Goal: Find contact information: Find contact information

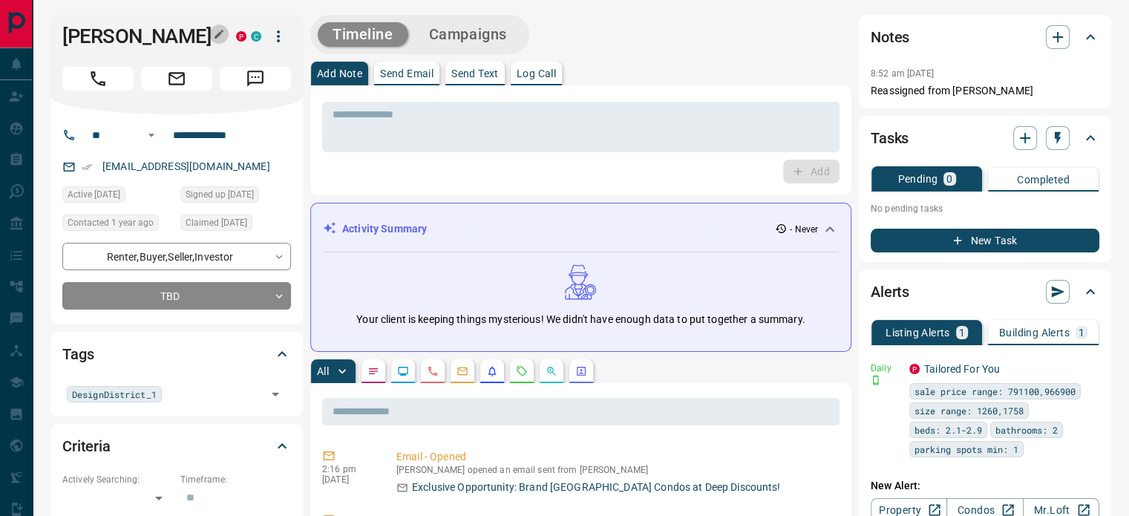
click at [216, 32] on icon "button" at bounding box center [219, 34] width 12 height 12
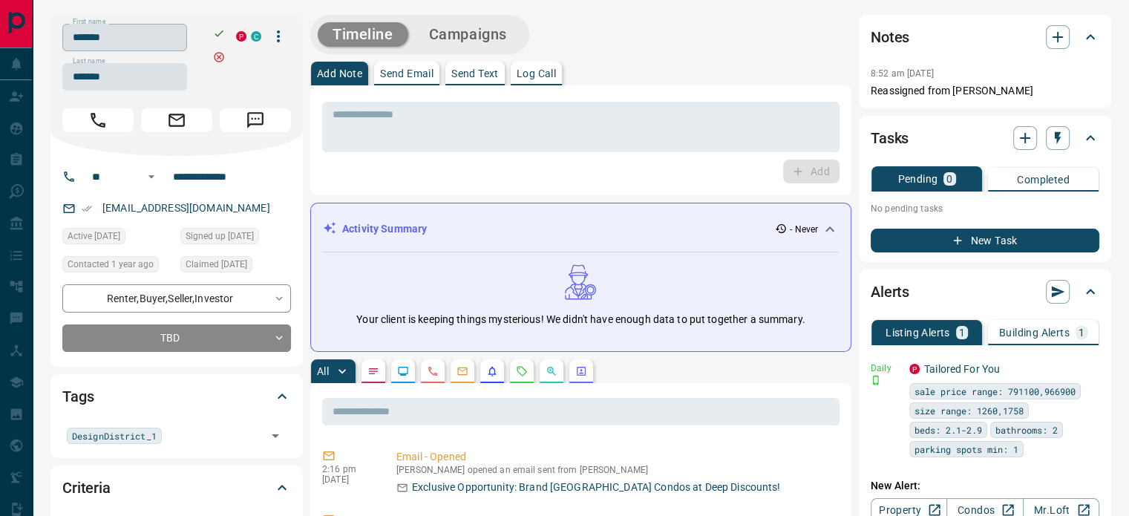
click at [175, 40] on input "*******" at bounding box center [124, 37] width 125 height 27
click at [141, 88] on input "*******" at bounding box center [124, 76] width 125 height 27
click at [197, 171] on input "**********" at bounding box center [225, 177] width 116 height 24
click at [220, 206] on div "[EMAIL_ADDRESS][DOMAIN_NAME]" at bounding box center [176, 208] width 229 height 24
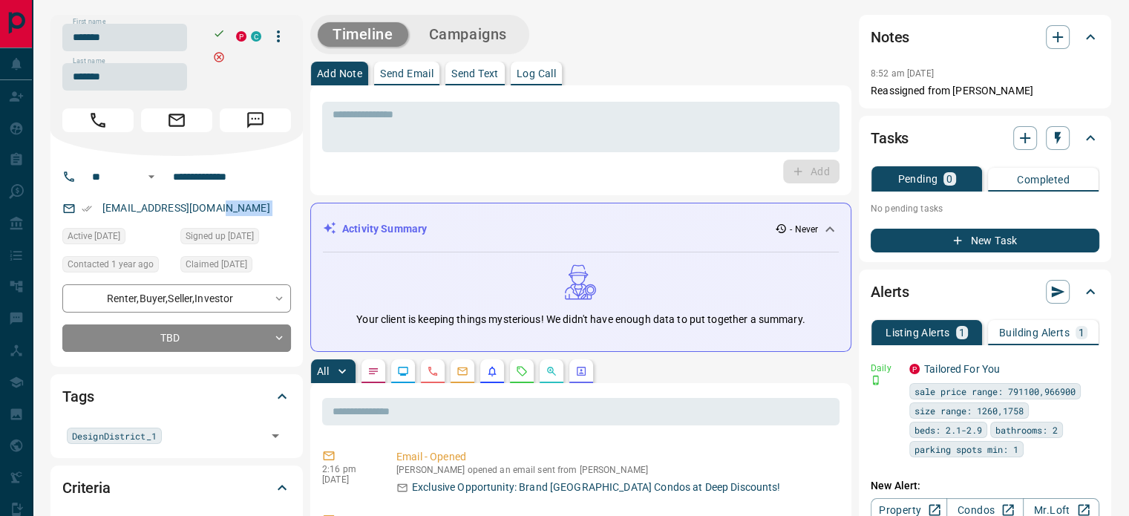
click at [220, 206] on div "[EMAIL_ADDRESS][DOMAIN_NAME]" at bounding box center [176, 208] width 229 height 24
copy link "[EMAIL_ADDRESS][DOMAIN_NAME]"
click at [1025, 90] on p "Reassigned from [PERSON_NAME]" at bounding box center [984, 91] width 229 height 16
click at [1016, 90] on p "Reassigned from [PERSON_NAME]" at bounding box center [984, 91] width 229 height 16
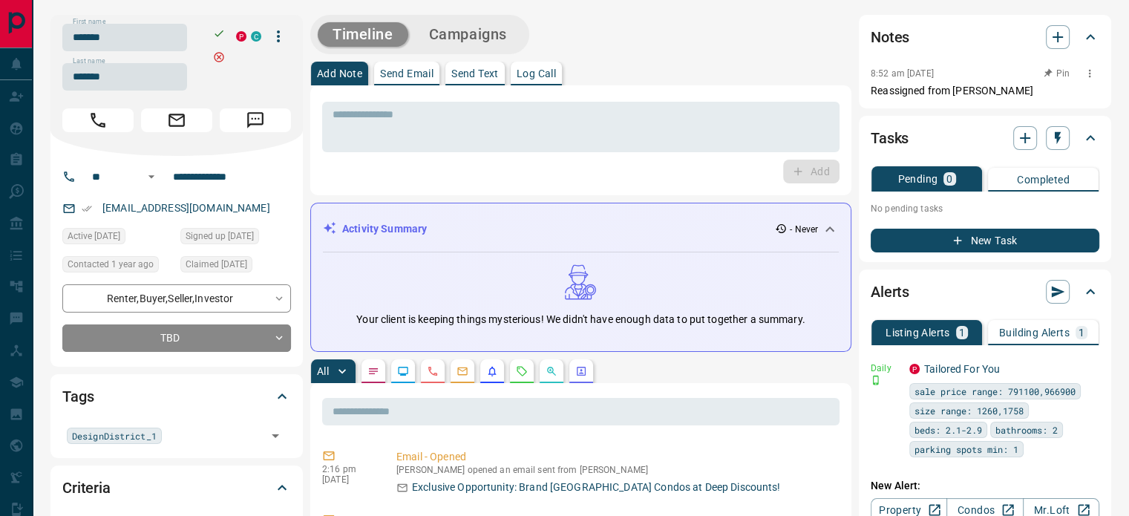
drag, startPoint x: 1018, startPoint y: 88, endPoint x: 1006, endPoint y: 91, distance: 12.1
click at [1015, 89] on p "Reassigned from [PERSON_NAME]" at bounding box center [984, 91] width 229 height 16
copy div "8:52 am [DATE] Pin Reassigned from [PERSON_NAME]"
drag, startPoint x: 1006, startPoint y: 91, endPoint x: 870, endPoint y: 70, distance: 138.0
click at [870, 70] on div "Notes 8:52 am [DATE] Reassigned from [PERSON_NAME]" at bounding box center [984, 61] width 252 height 93
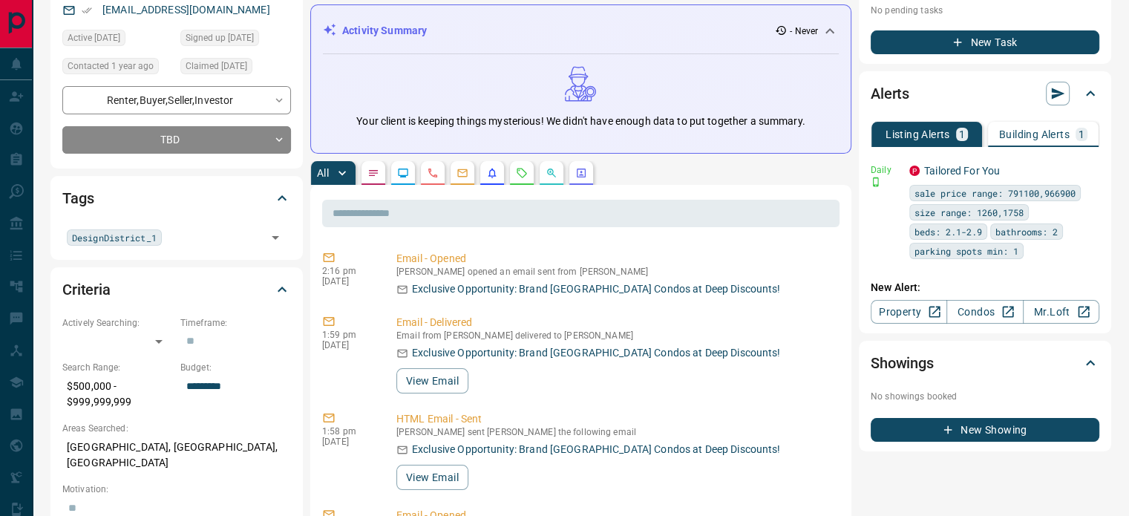
scroll to position [148, 0]
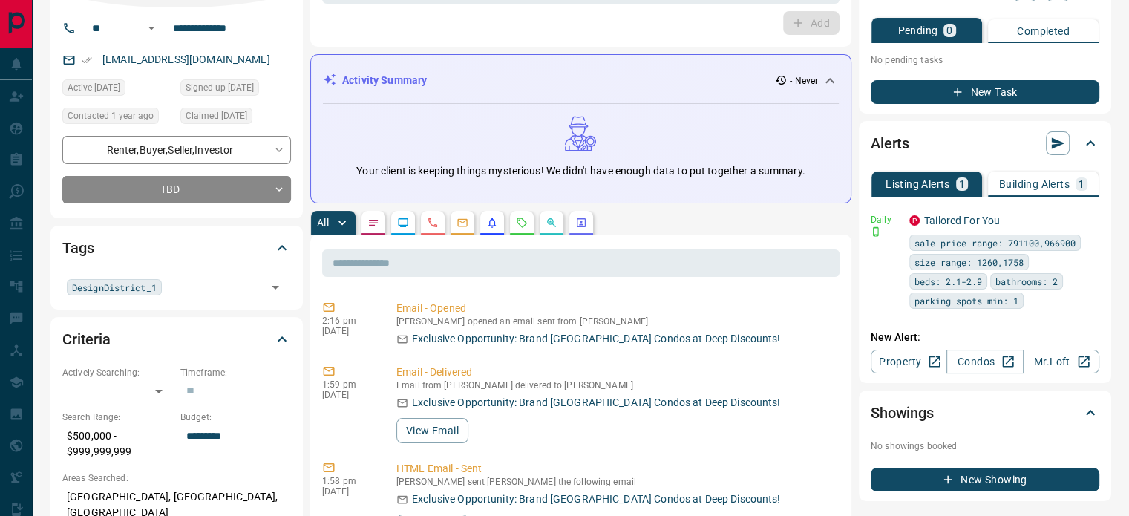
click at [424, 213] on button "button" at bounding box center [433, 223] width 24 height 24
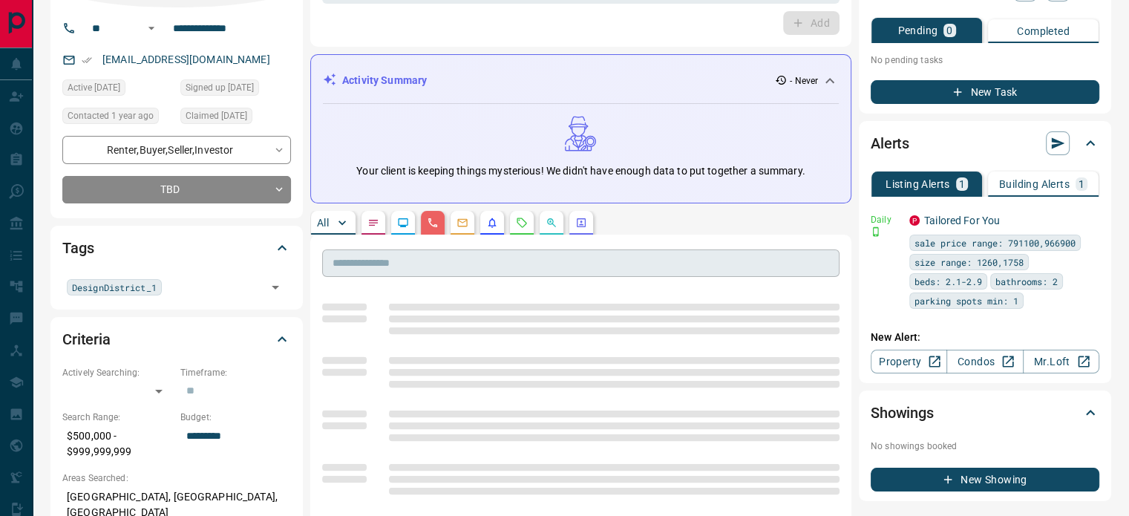
scroll to position [297, 0]
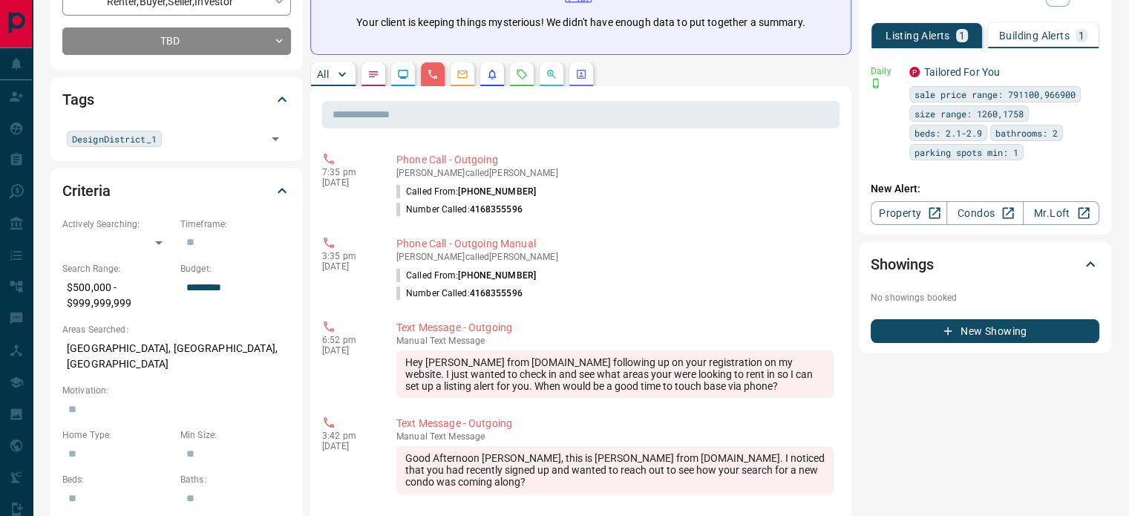
click at [101, 347] on p "[GEOGRAPHIC_DATA], [GEOGRAPHIC_DATA], [GEOGRAPHIC_DATA]" at bounding box center [176, 356] width 229 height 40
copy p "[GEOGRAPHIC_DATA], [GEOGRAPHIC_DATA], [GEOGRAPHIC_DATA]"
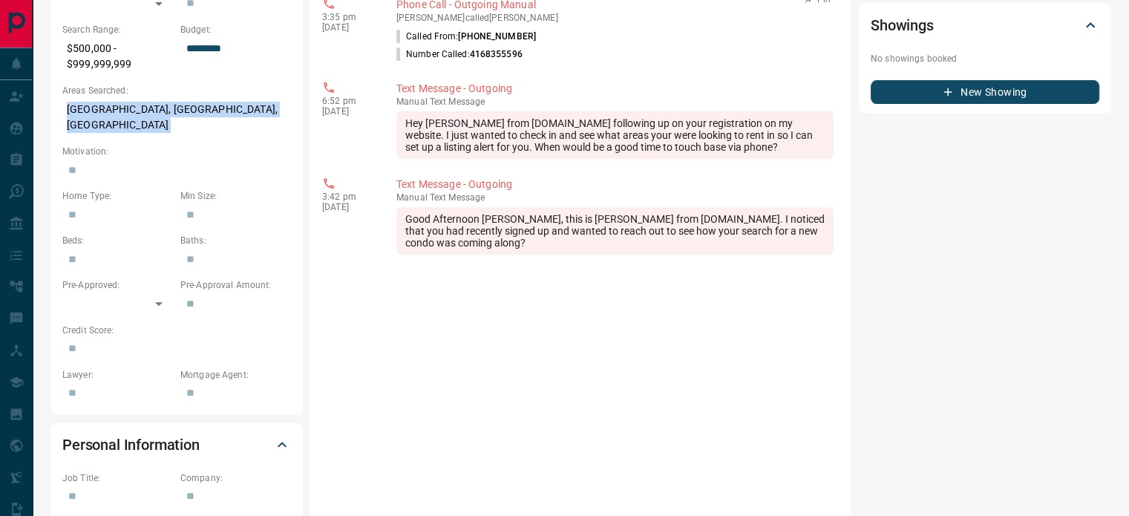
scroll to position [594, 0]
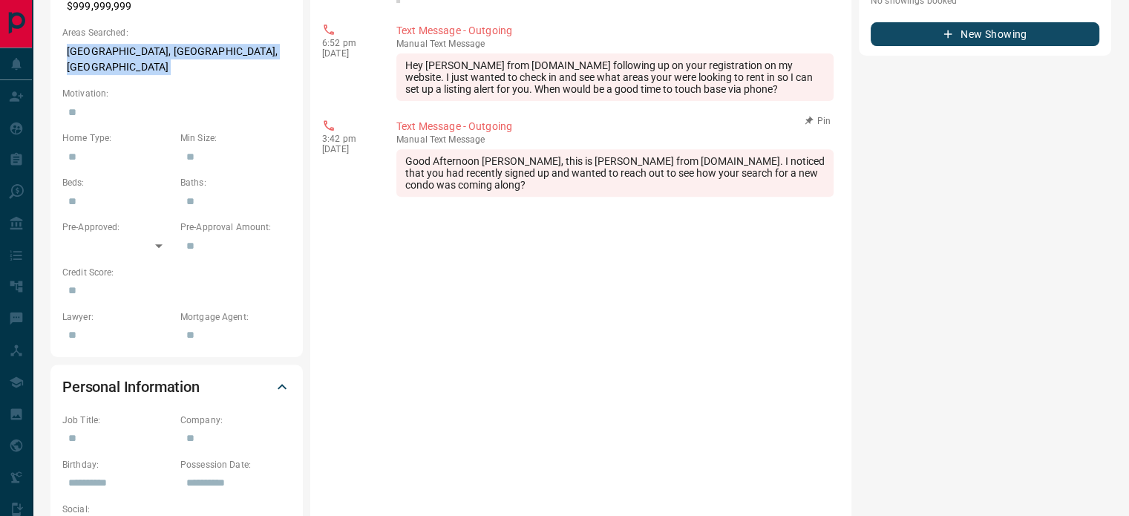
click at [503, 198] on div "3:42 pm [DATE] Text Message - Outgoing manual Text Message Good [PERSON_NAME], …" at bounding box center [580, 157] width 517 height 87
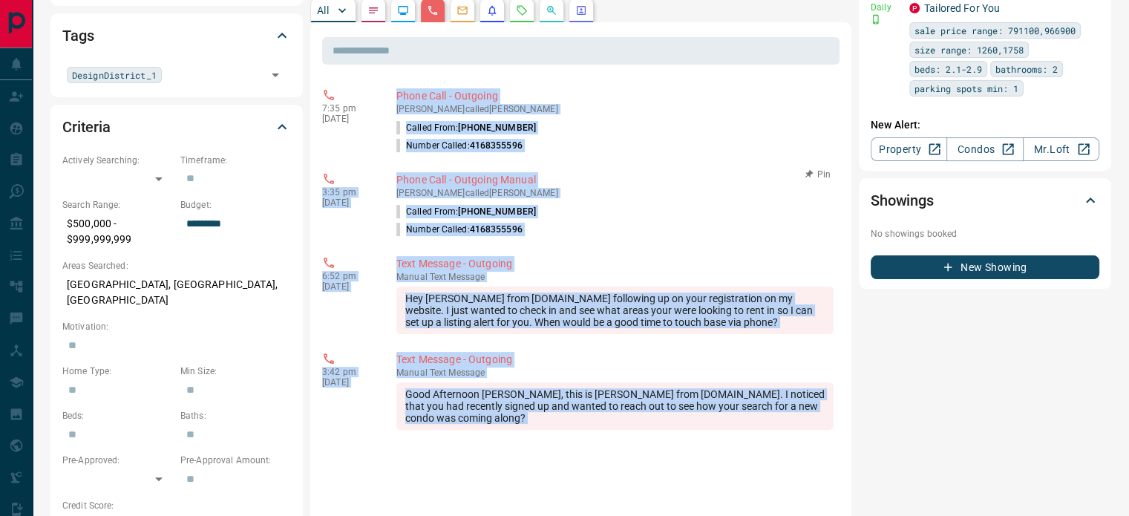
scroll to position [297, 0]
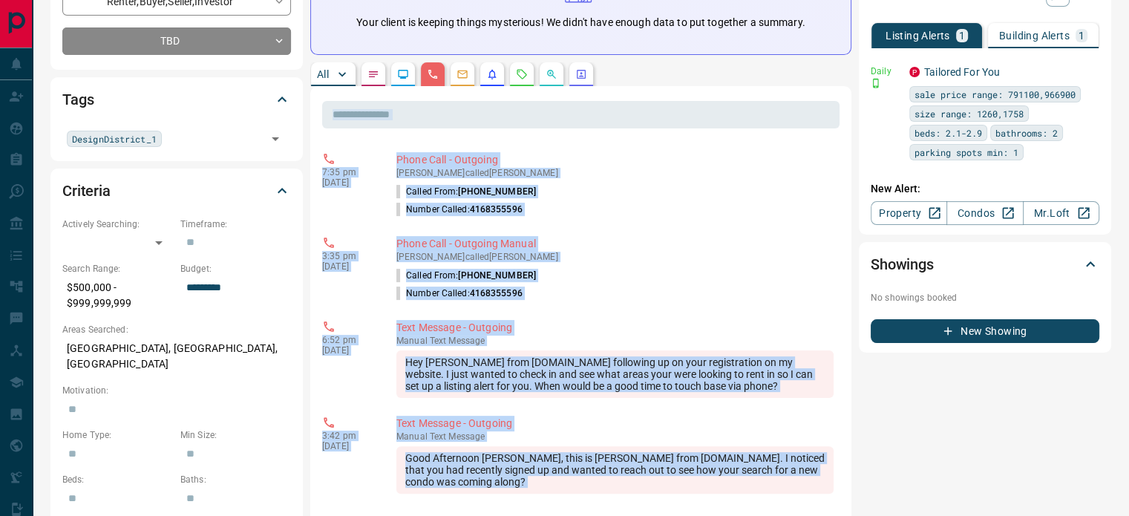
copy div "​ 7:35 pm [DATE] Phone Call - Outgoing [PERSON_NAME] called [PERSON_NAME] Calle…"
copy div "7:35 pm [DATE] Phone Call - Outgoing [PERSON_NAME] called [PERSON_NAME] Called …"
drag, startPoint x: 491, startPoint y: 192, endPoint x: 341, endPoint y: 154, distance: 155.5
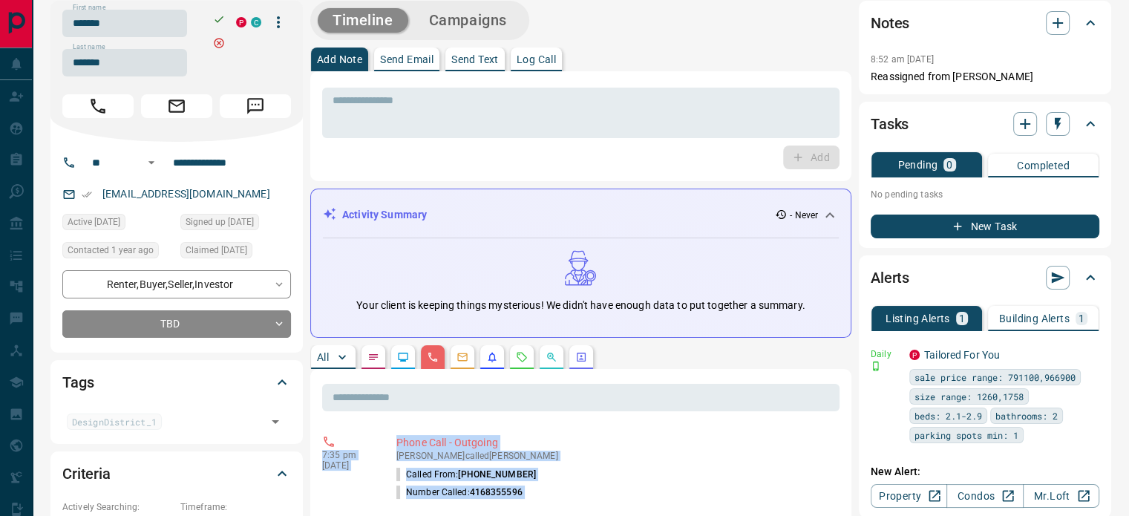
scroll to position [0, 0]
